Goal: Task Accomplishment & Management: Manage account settings

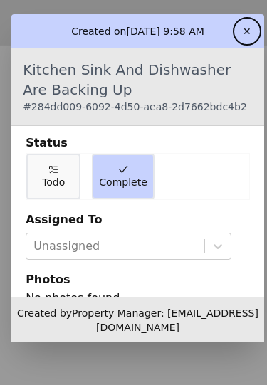
click at [258, 22] on button "✕" at bounding box center [246, 31] width 23 height 23
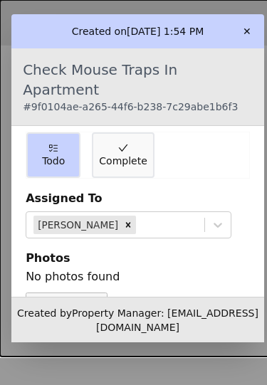
scroll to position [15, 0]
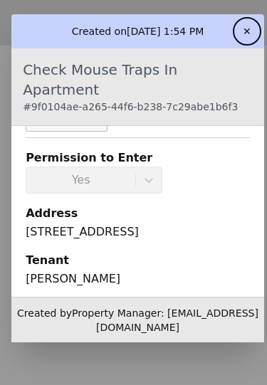
scroll to position [206, 0]
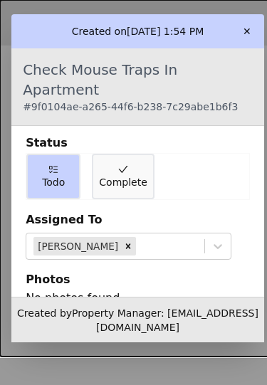
click at [123, 175] on span "Complete" at bounding box center [123, 182] width 48 height 14
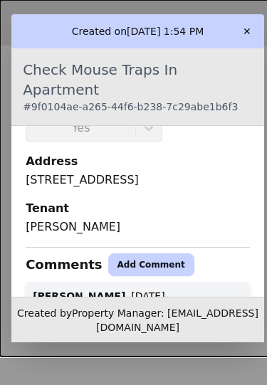
scroll to position [258, 0]
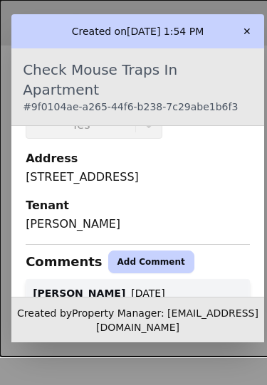
click at [132, 250] on button "Add Comment" at bounding box center [151, 261] width 86 height 23
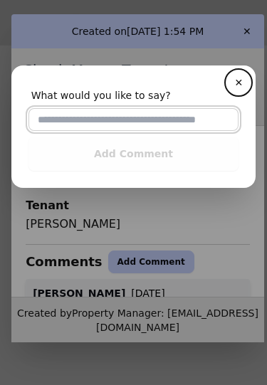
click at [108, 117] on input "text" at bounding box center [133, 119] width 210 height 23
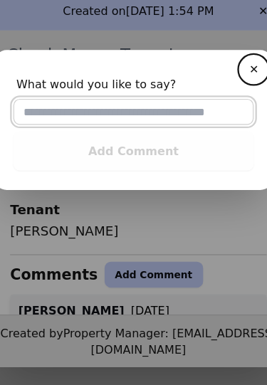
click at [108, 108] on input "text" at bounding box center [133, 119] width 210 height 23
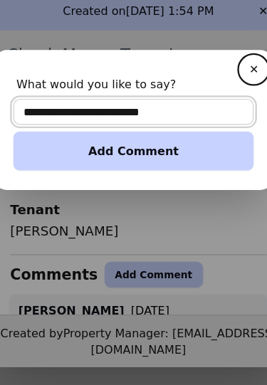
type input "**********"
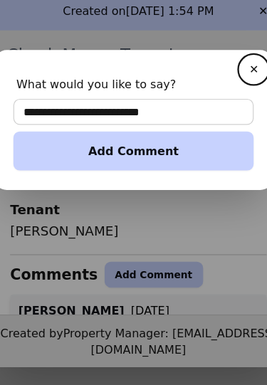
click at [133, 137] on button "Add Comment" at bounding box center [133, 154] width 210 height 34
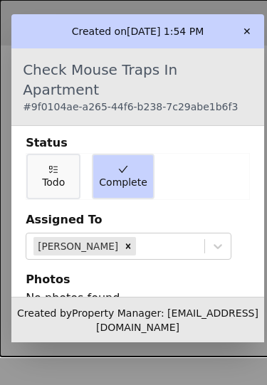
click at [258, 21] on button "✕" at bounding box center [246, 31] width 23 height 23
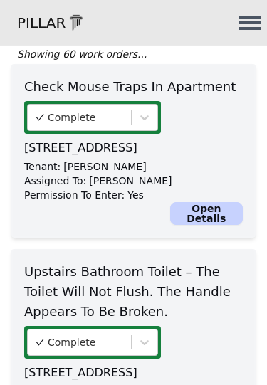
scroll to position [169, 0]
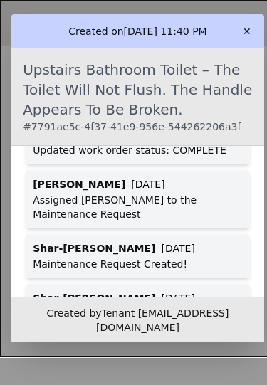
scroll to position [533, 0]
